Goal: Task Accomplishment & Management: Use online tool/utility

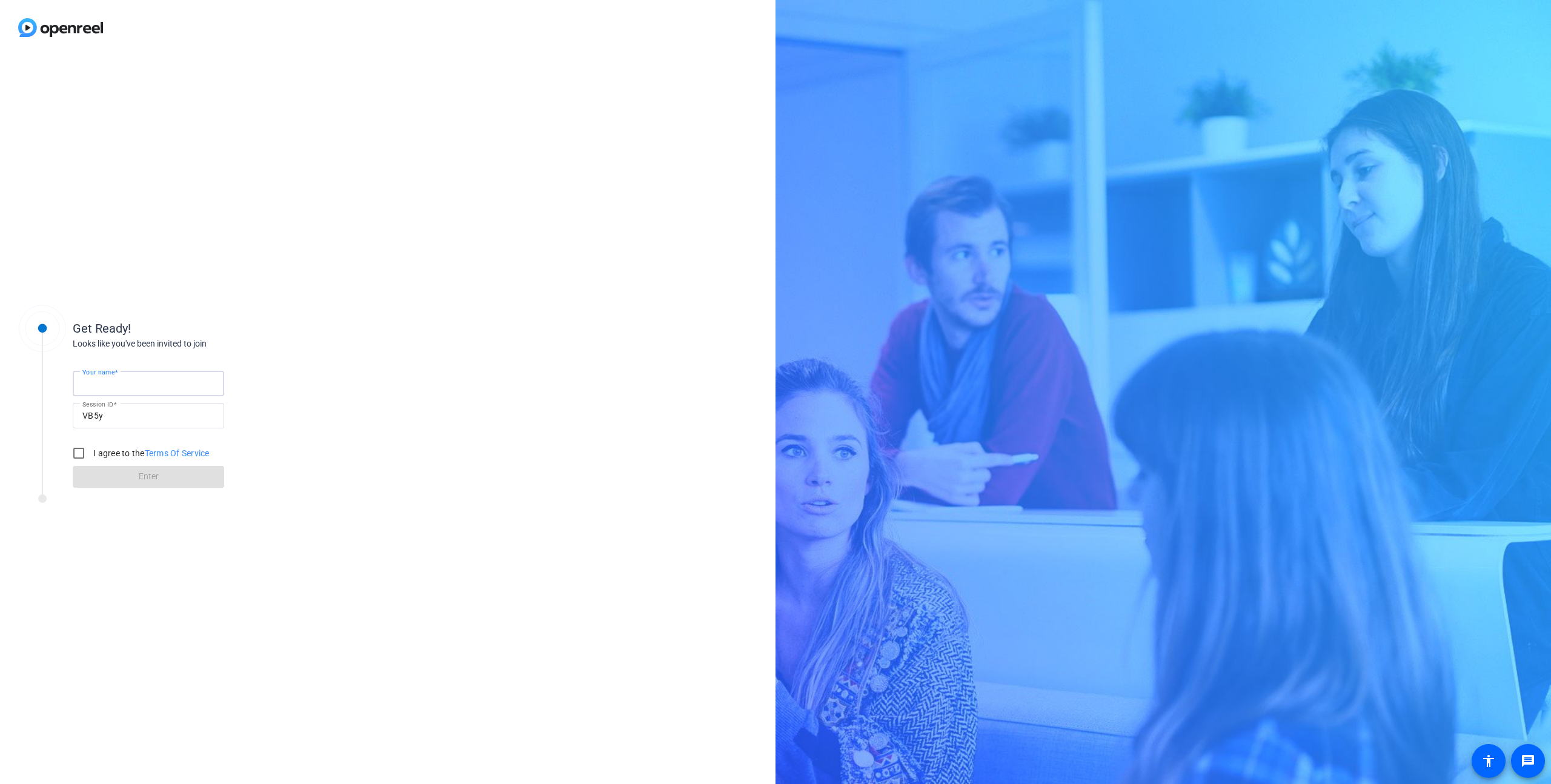
click at [149, 385] on input "Your name" at bounding box center [148, 384] width 132 height 15
type input "Bryan Olivier"
drag, startPoint x: 75, startPoint y: 453, endPoint x: 116, endPoint y: 464, distance: 42.4
click at [75, 453] on input "I agree to the Terms Of Service" at bounding box center [78, 453] width 24 height 24
checkbox input "true"
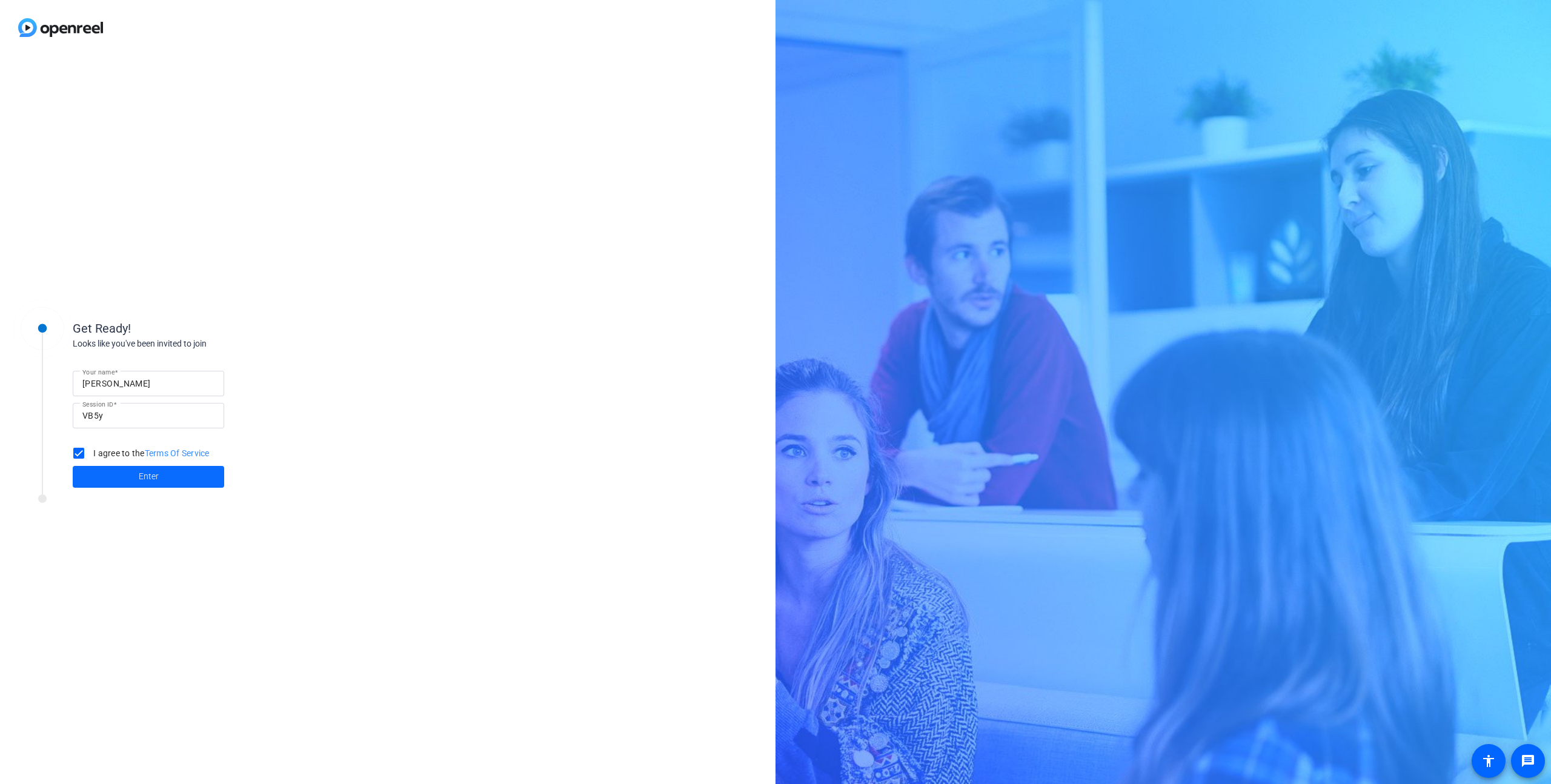
click at [141, 477] on span "Enter" at bounding box center [149, 477] width 20 height 13
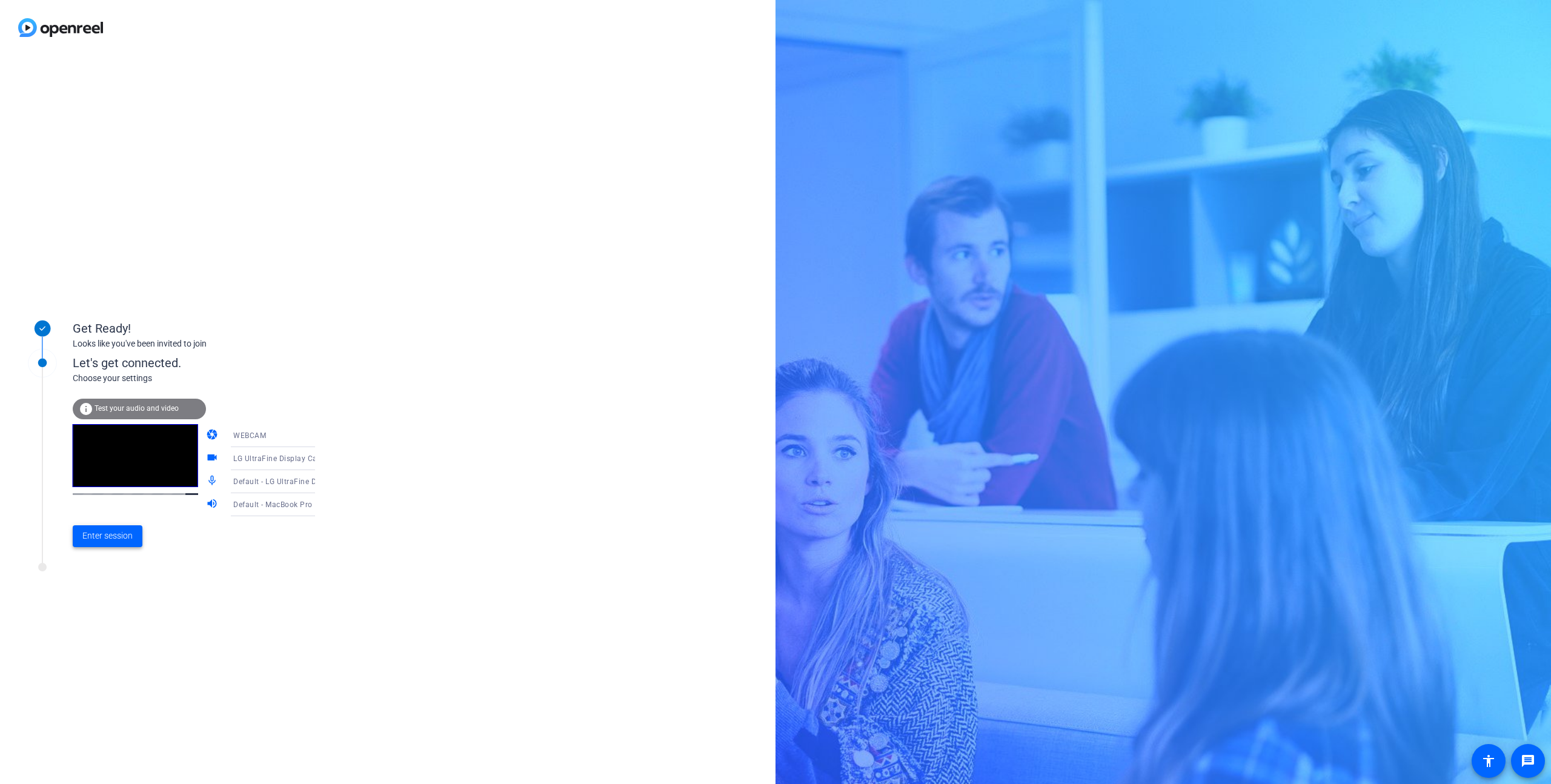
drag, startPoint x: 112, startPoint y: 538, endPoint x: 176, endPoint y: 533, distance: 64.2
click at [113, 538] on span "Enter session" at bounding box center [107, 536] width 50 height 13
